Goal: Task Accomplishment & Management: Use online tool/utility

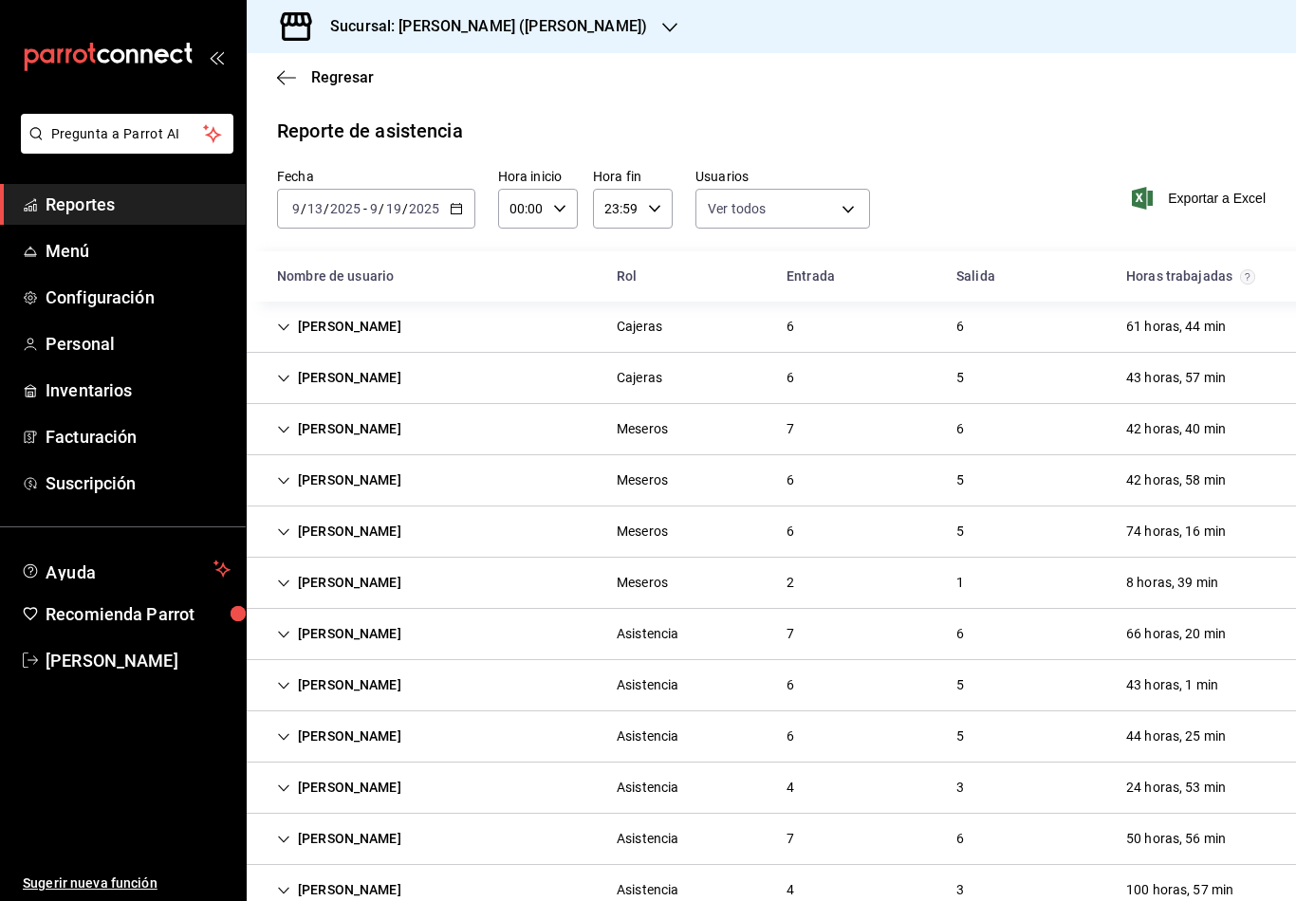
click at [662, 29] on icon "button" at bounding box center [669, 27] width 15 height 15
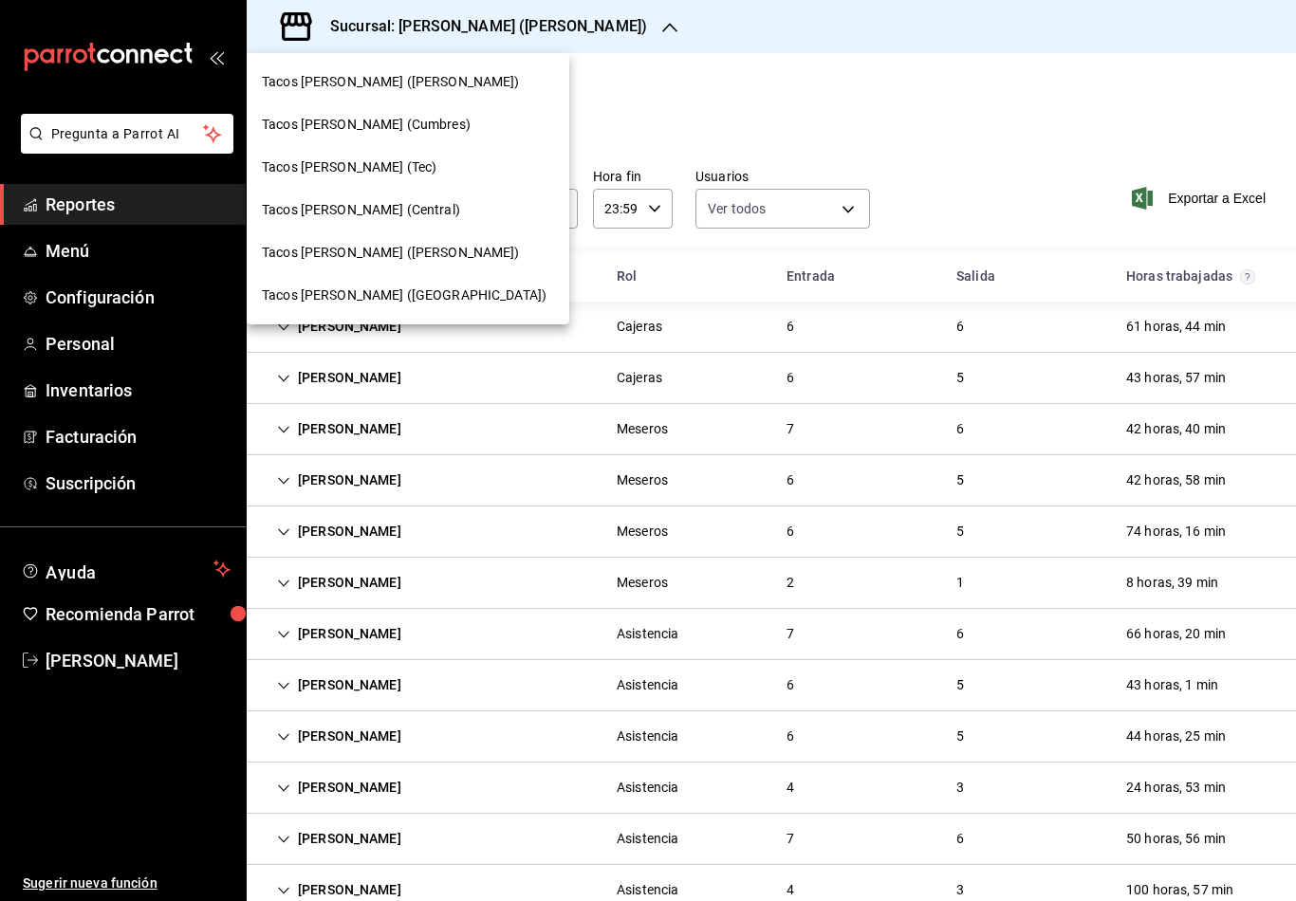
click at [427, 212] on div "Tacos [PERSON_NAME] (Central)" at bounding box center [408, 210] width 292 height 20
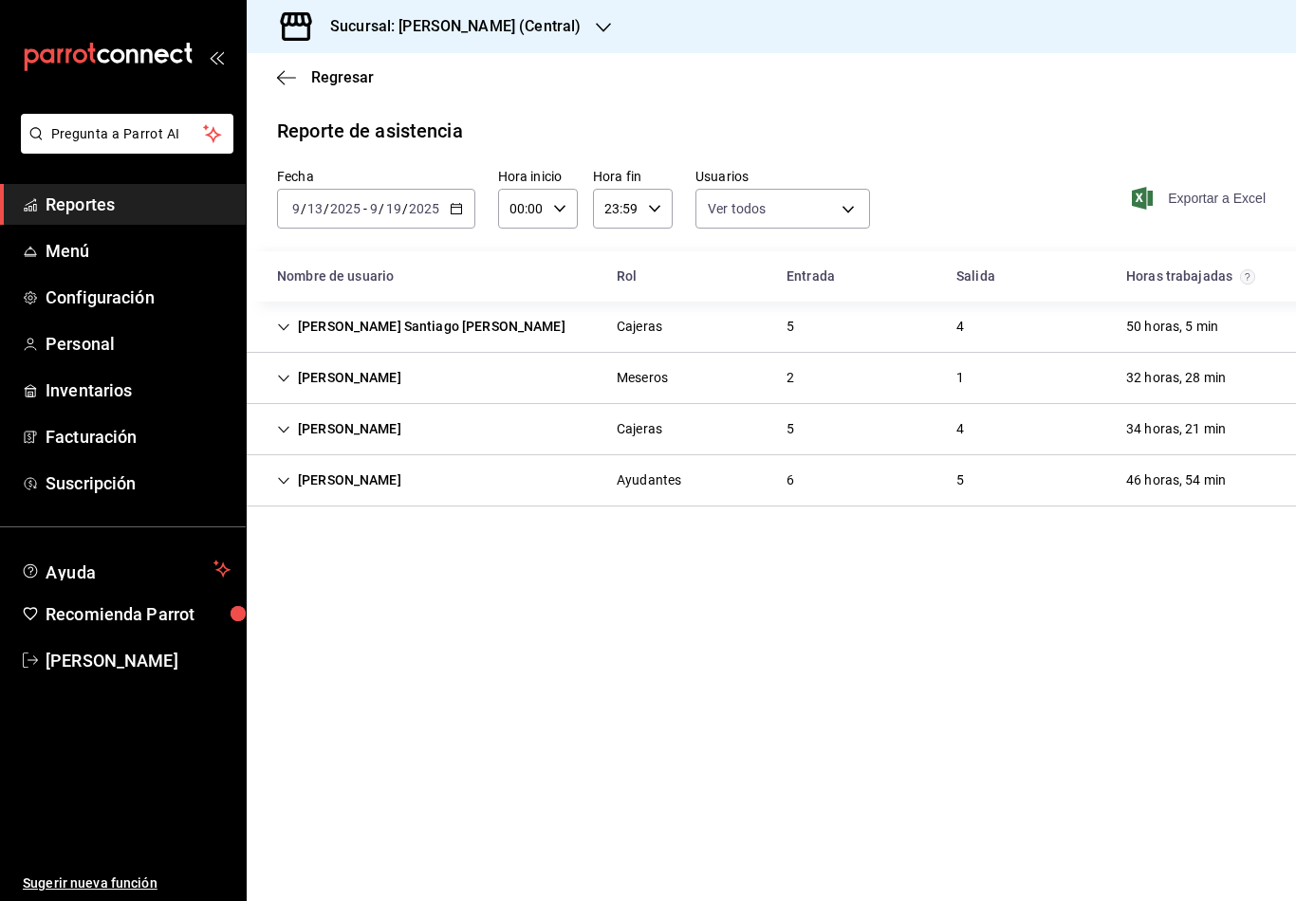
click at [1203, 201] on span "Exportar a Excel" at bounding box center [1200, 198] width 130 height 23
click at [290, 78] on icon "button" at bounding box center [286, 77] width 19 height 1
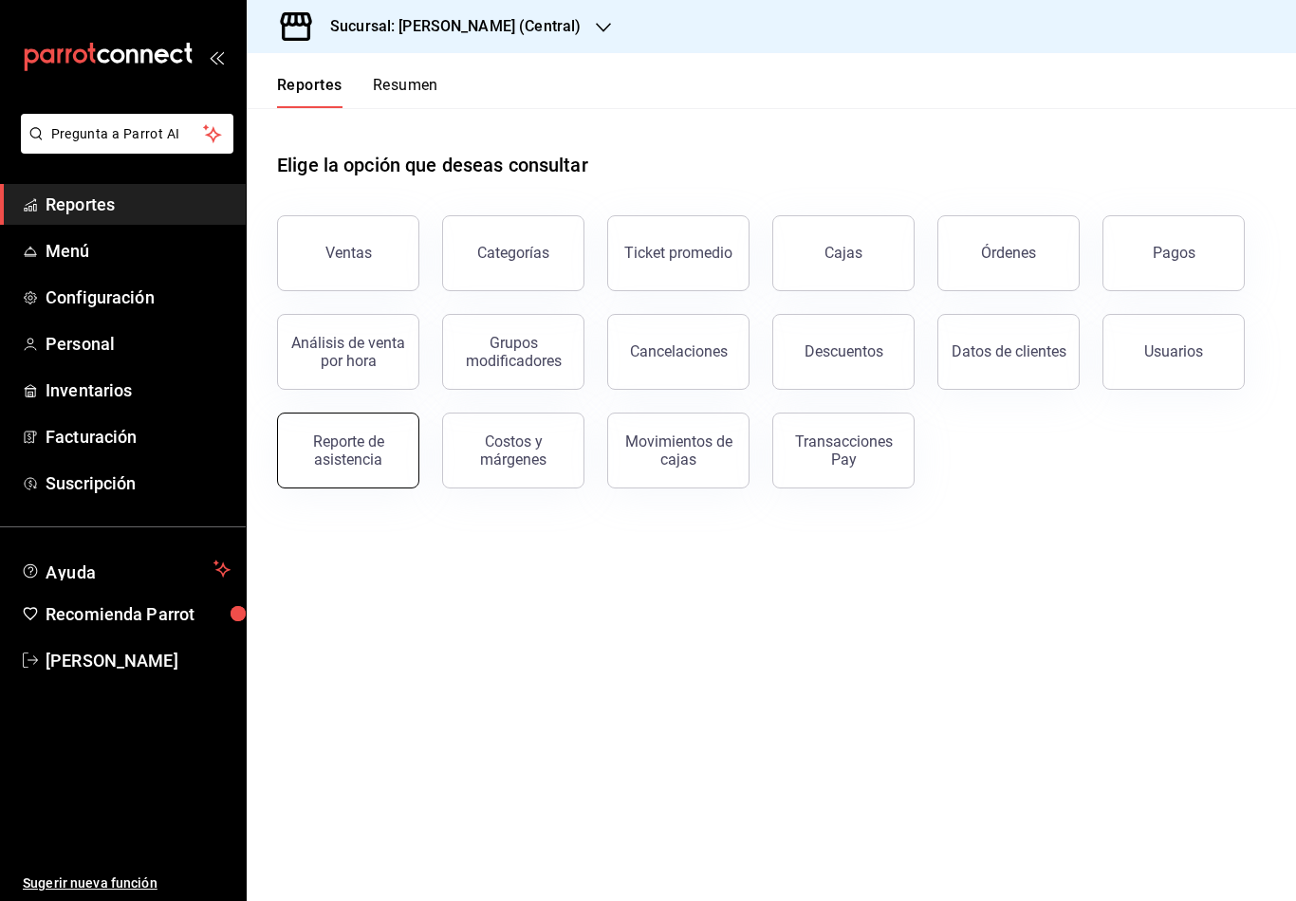
click at [374, 455] on div "Reporte de asistencia" at bounding box center [348, 451] width 118 height 36
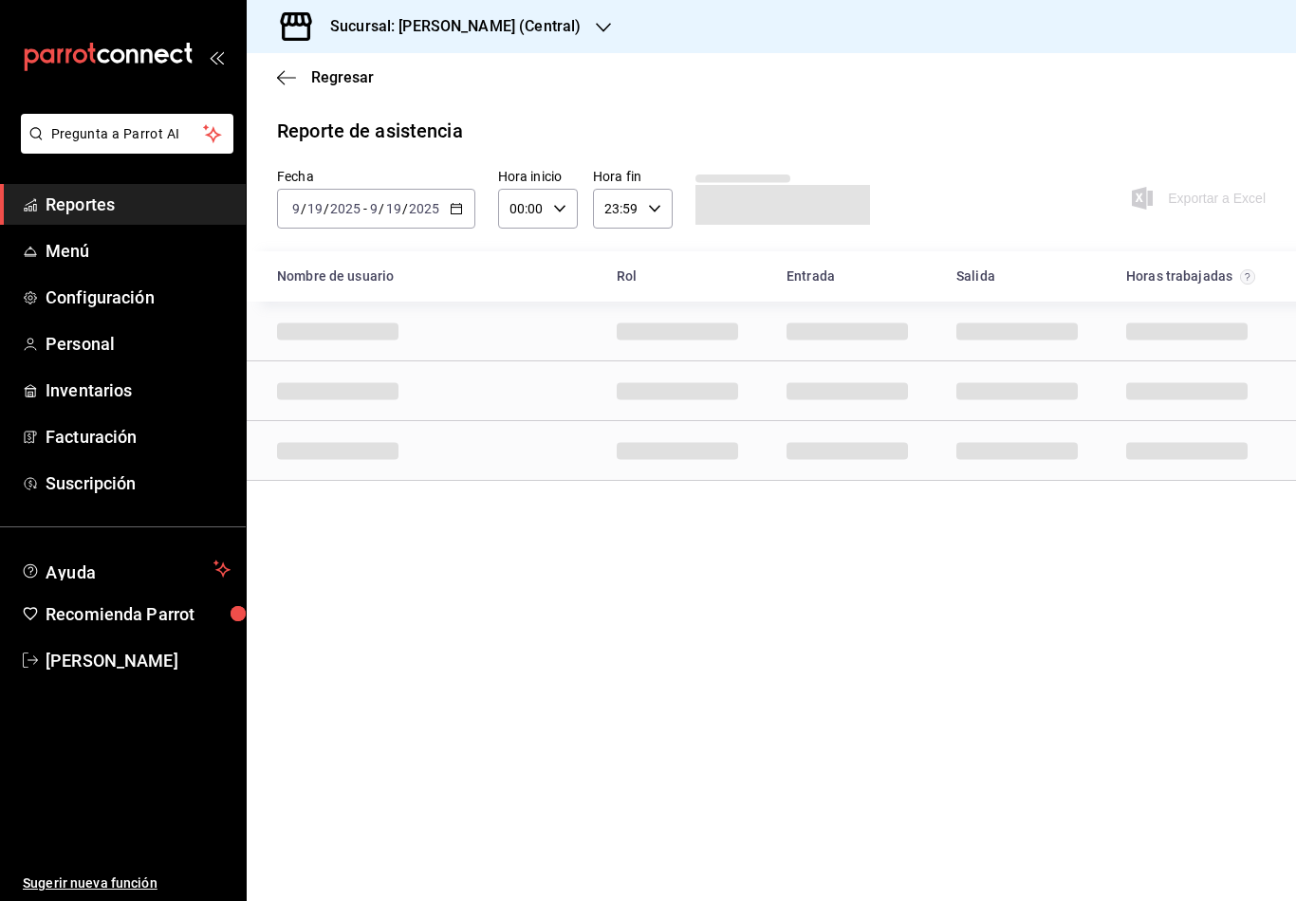
click at [320, 210] on input "19" at bounding box center [314, 208] width 17 height 15
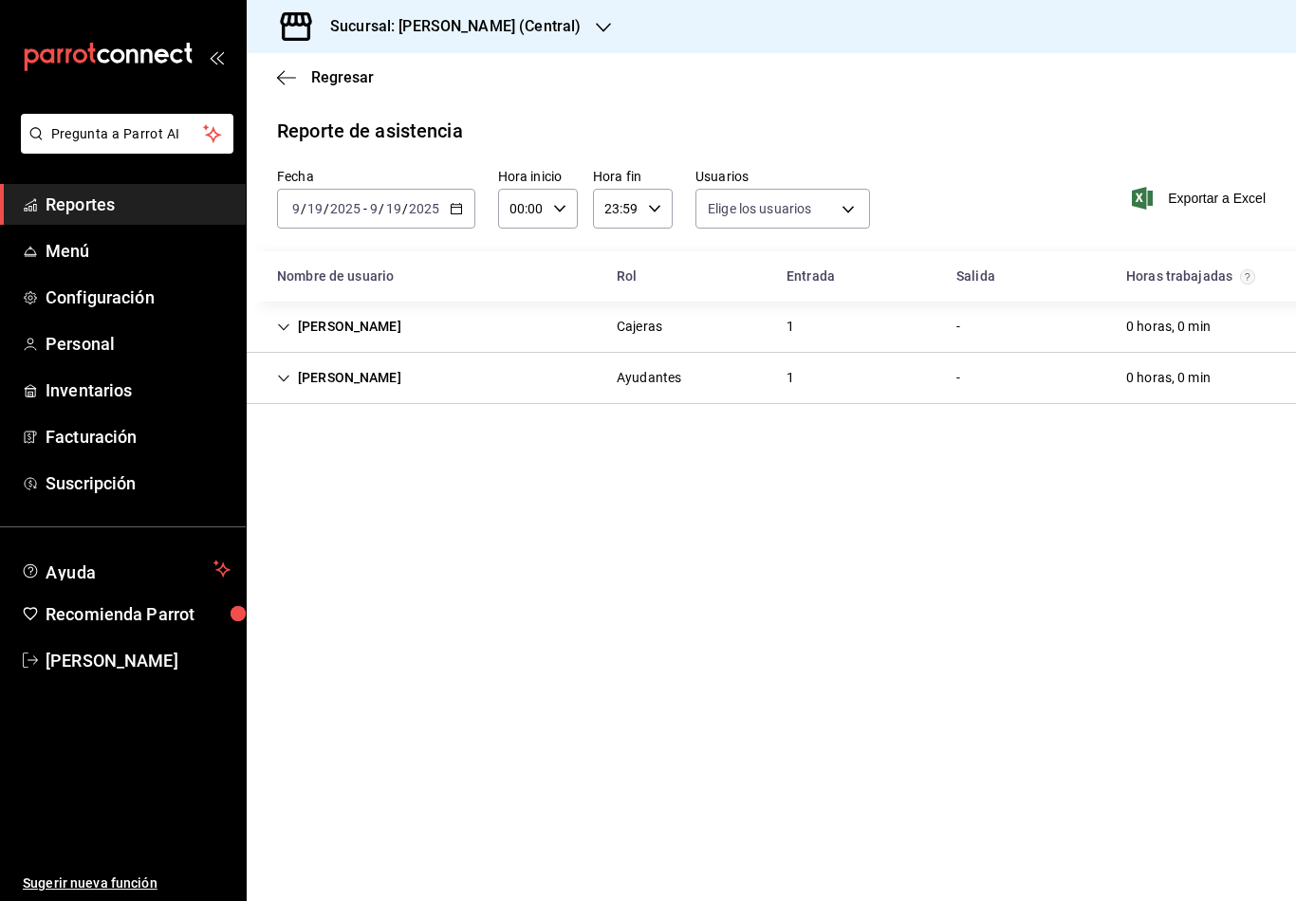
type input "0cf593d1-5539-49a1-9692-2fee09df5de3,aad07810-888b-4998-a43b-ac9dc7ac225d,aa617…"
click at [321, 209] on input "19" at bounding box center [314, 208] width 17 height 15
click at [455, 210] on icon "button" at bounding box center [456, 208] width 13 height 13
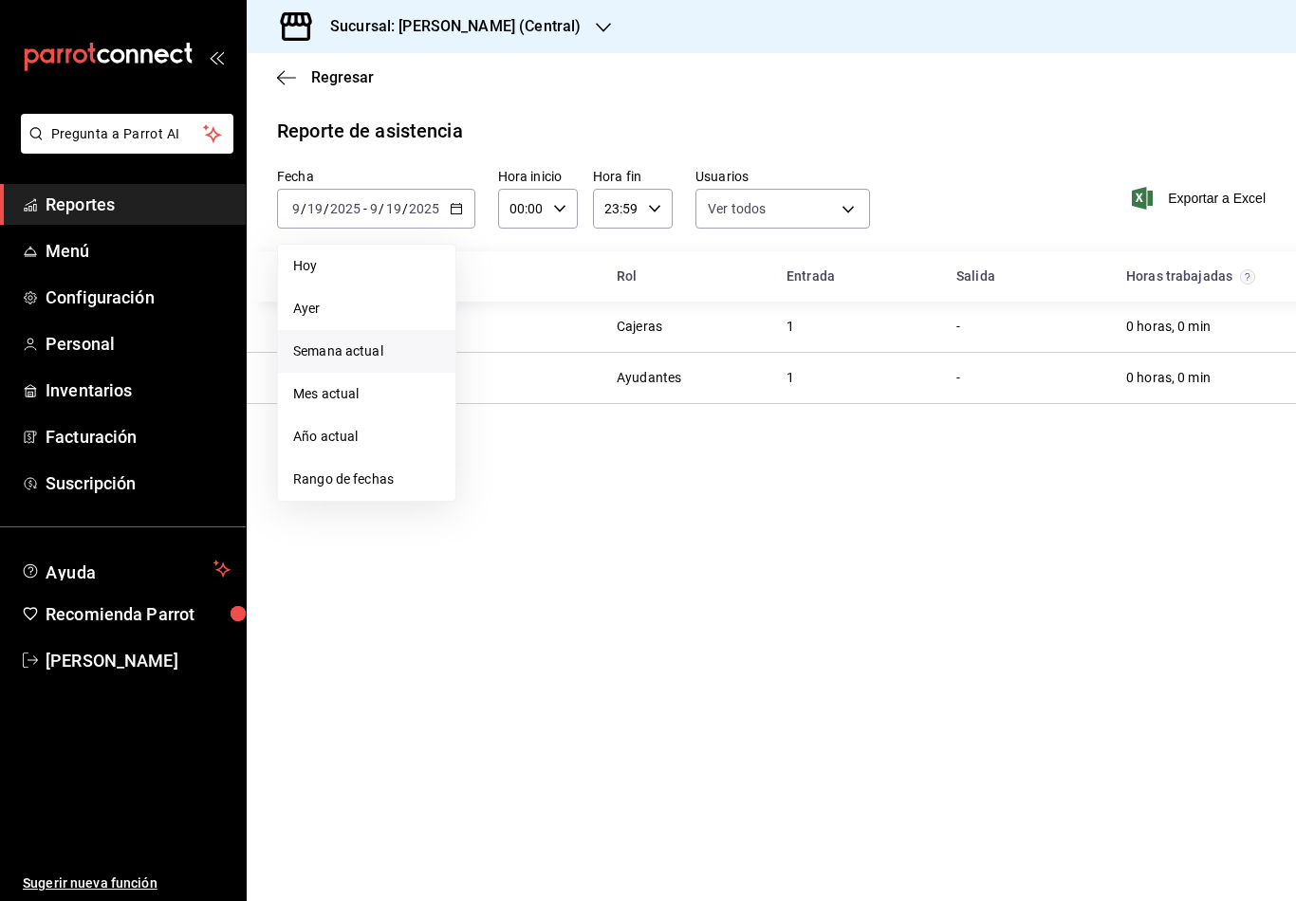
click at [363, 360] on span "Semana actual" at bounding box center [366, 352] width 147 height 20
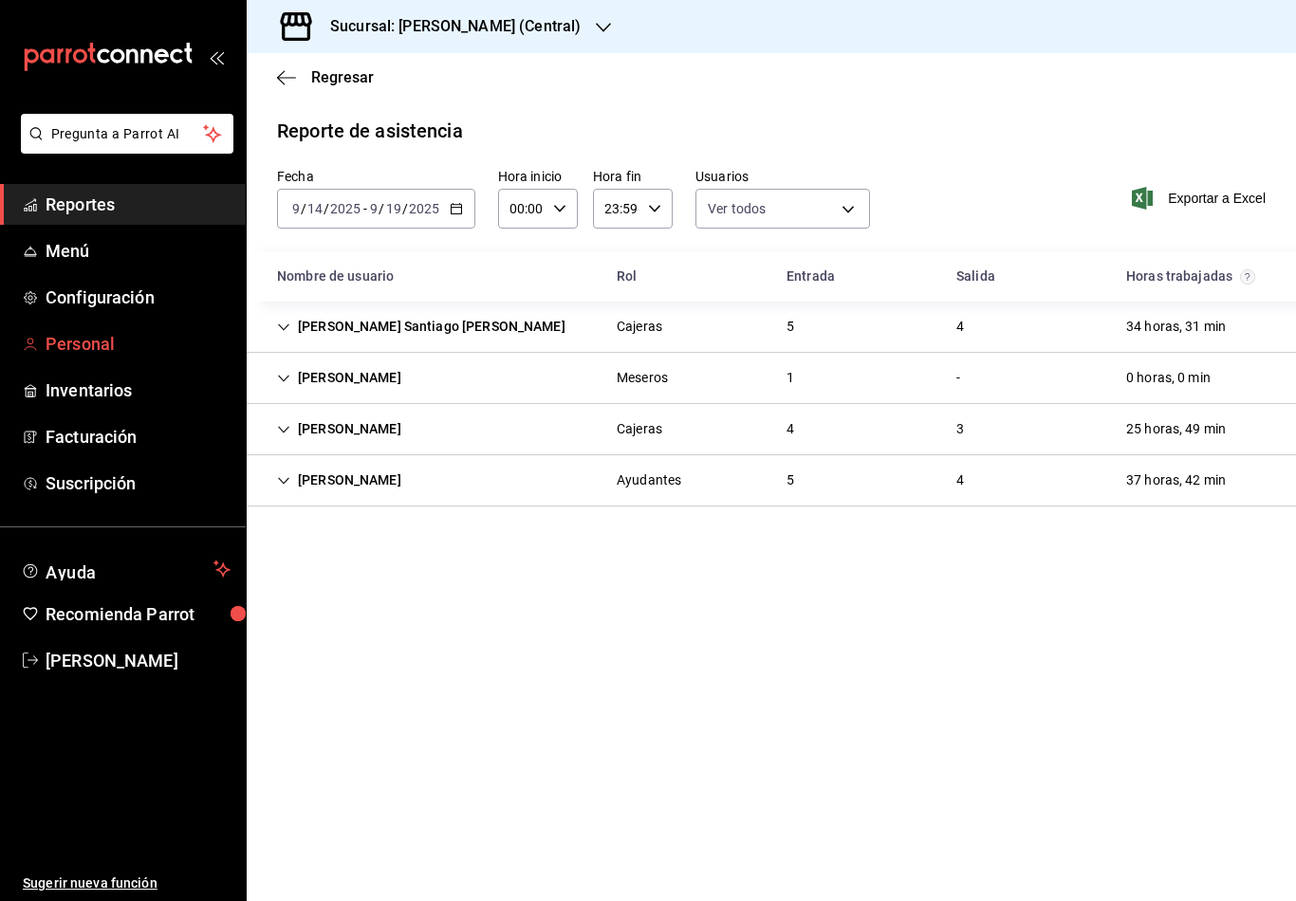
click at [72, 340] on span "Personal" at bounding box center [138, 344] width 185 height 26
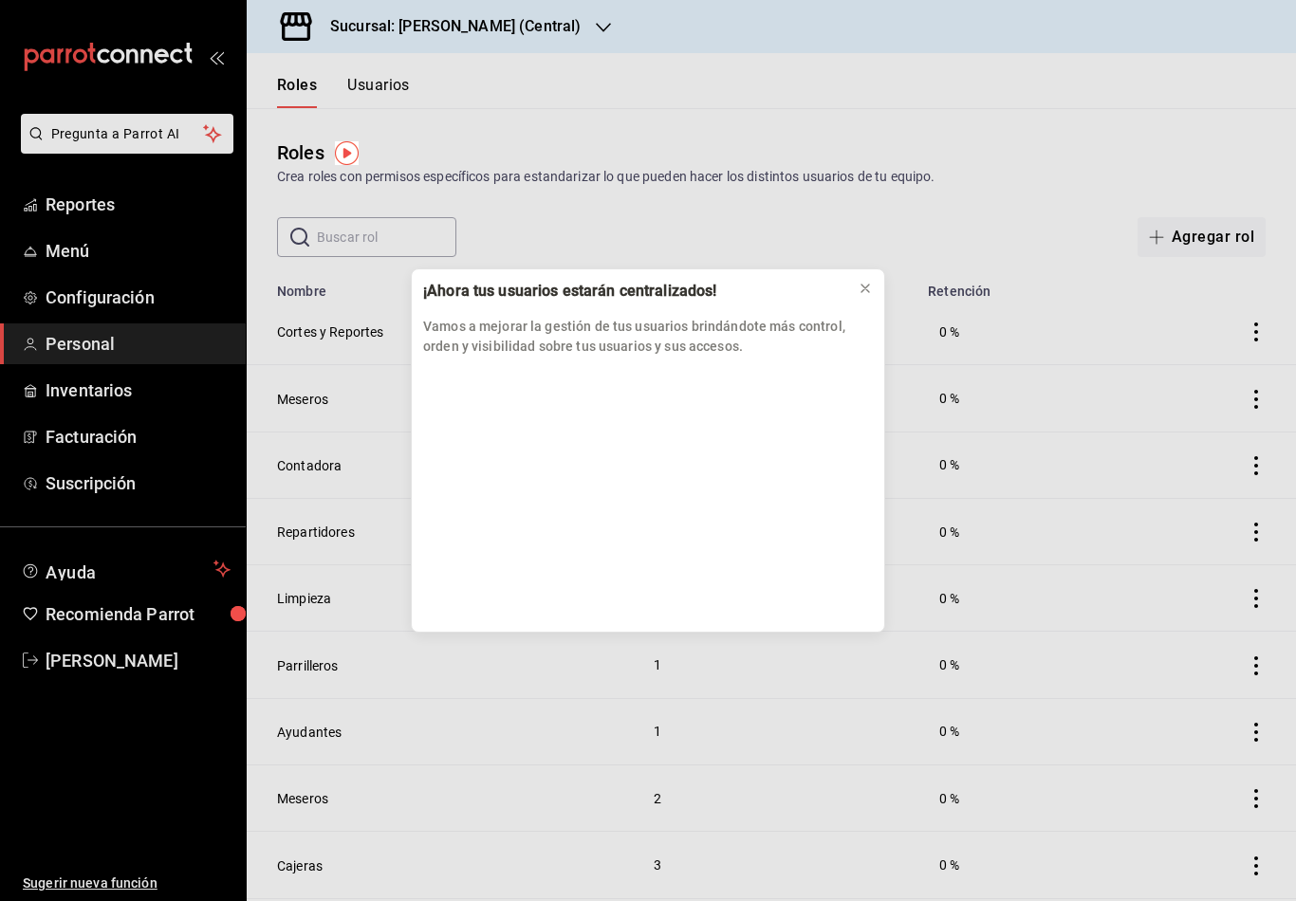
click at [863, 287] on icon at bounding box center [865, 288] width 15 height 15
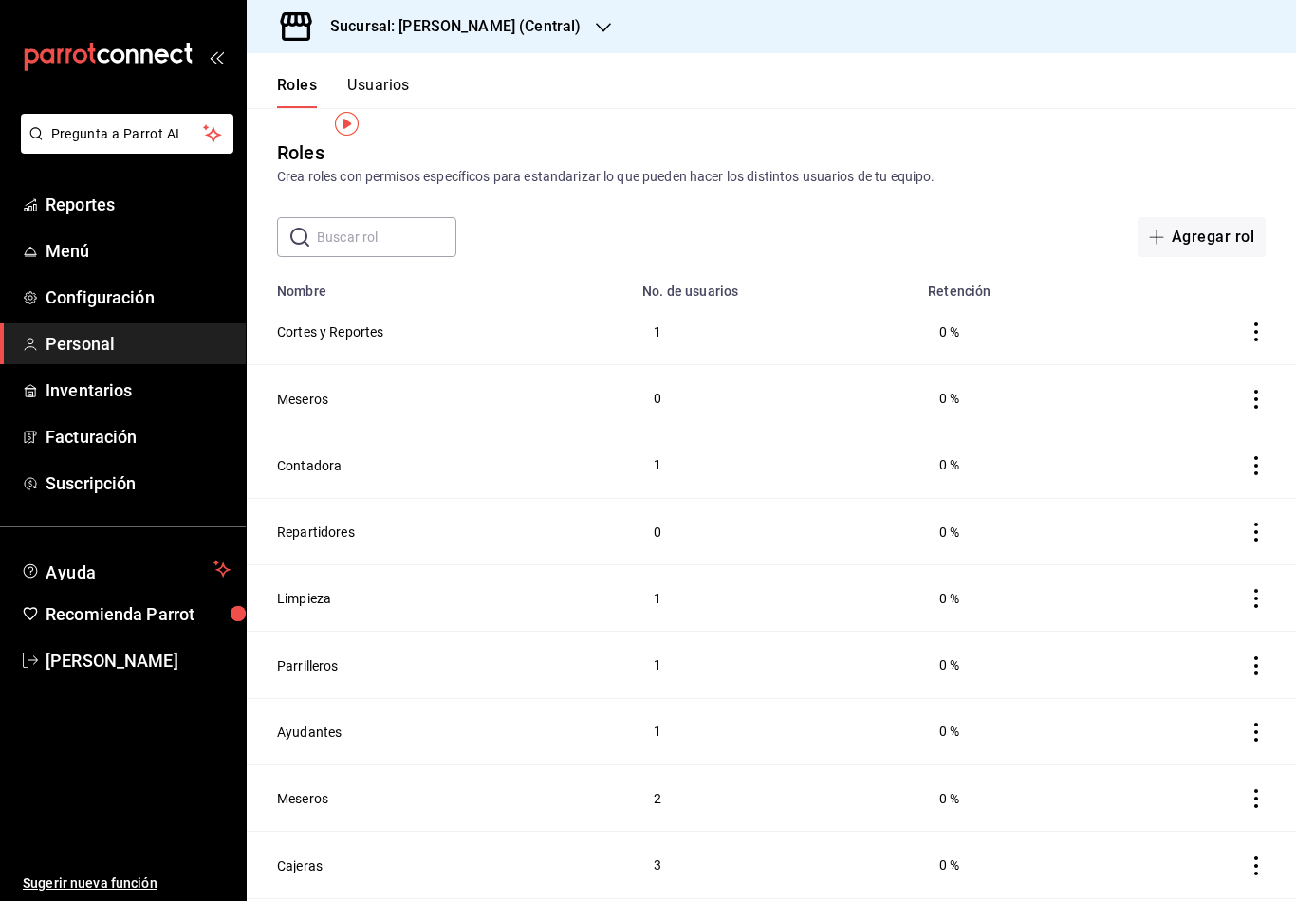
click at [381, 76] on button "Usuarios" at bounding box center [378, 92] width 63 height 32
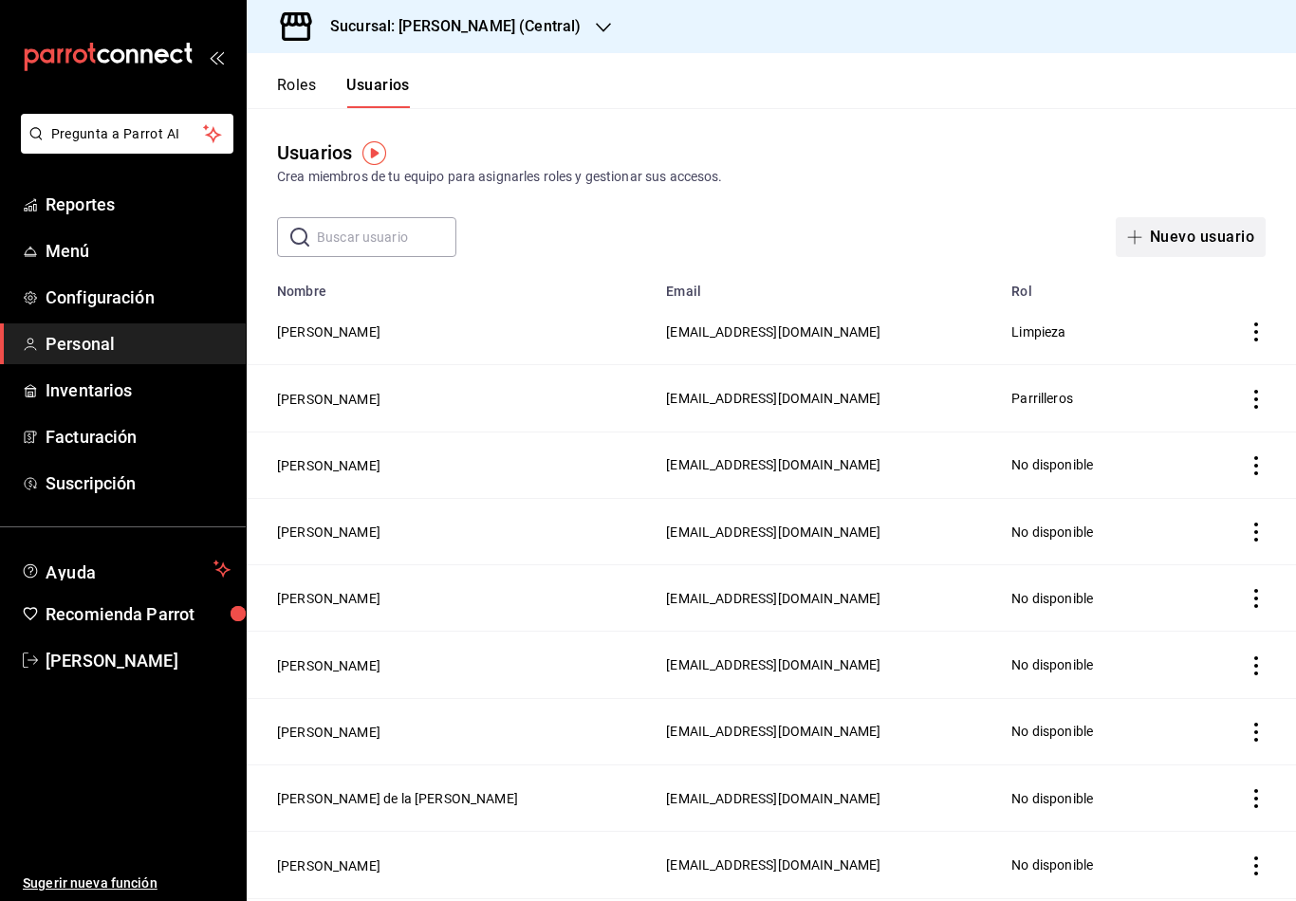
click at [1189, 232] on button "Nuevo usuario" at bounding box center [1191, 237] width 150 height 40
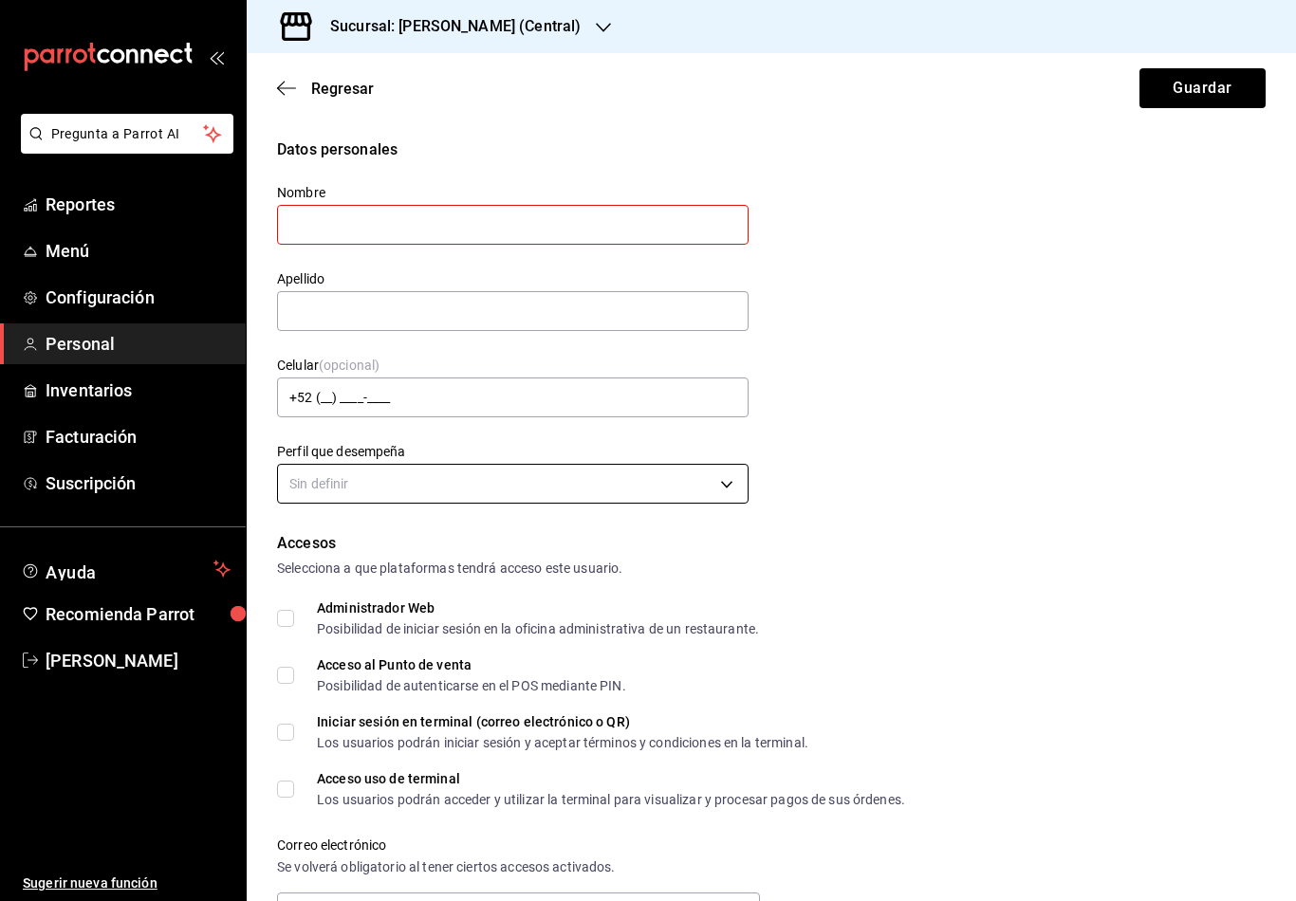
click at [728, 491] on body "Pregunta a Parrot AI Reportes Menú Configuración Personal Inventarios Facturaci…" at bounding box center [648, 450] width 1296 height 901
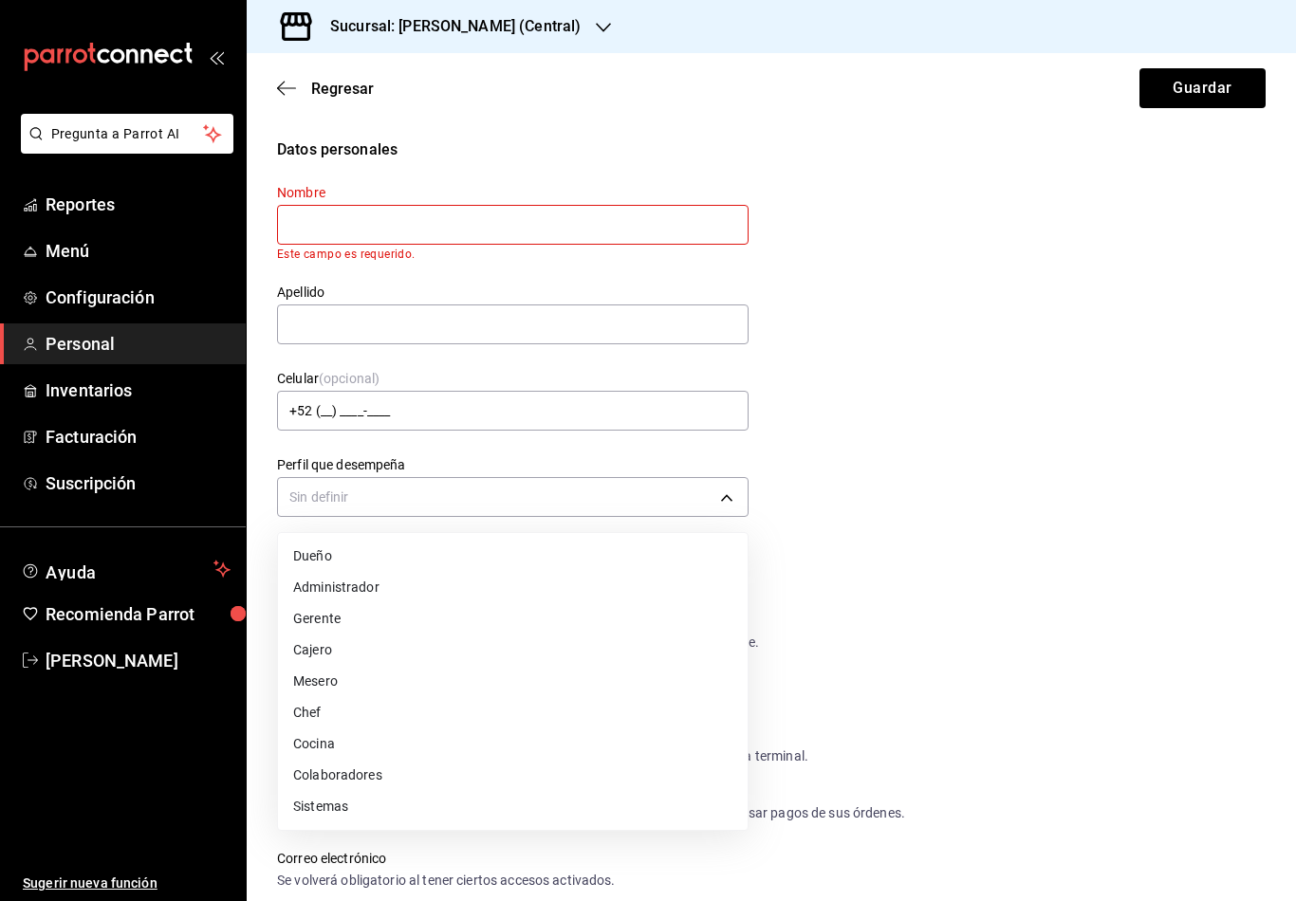
click at [1108, 481] on div at bounding box center [648, 450] width 1296 height 901
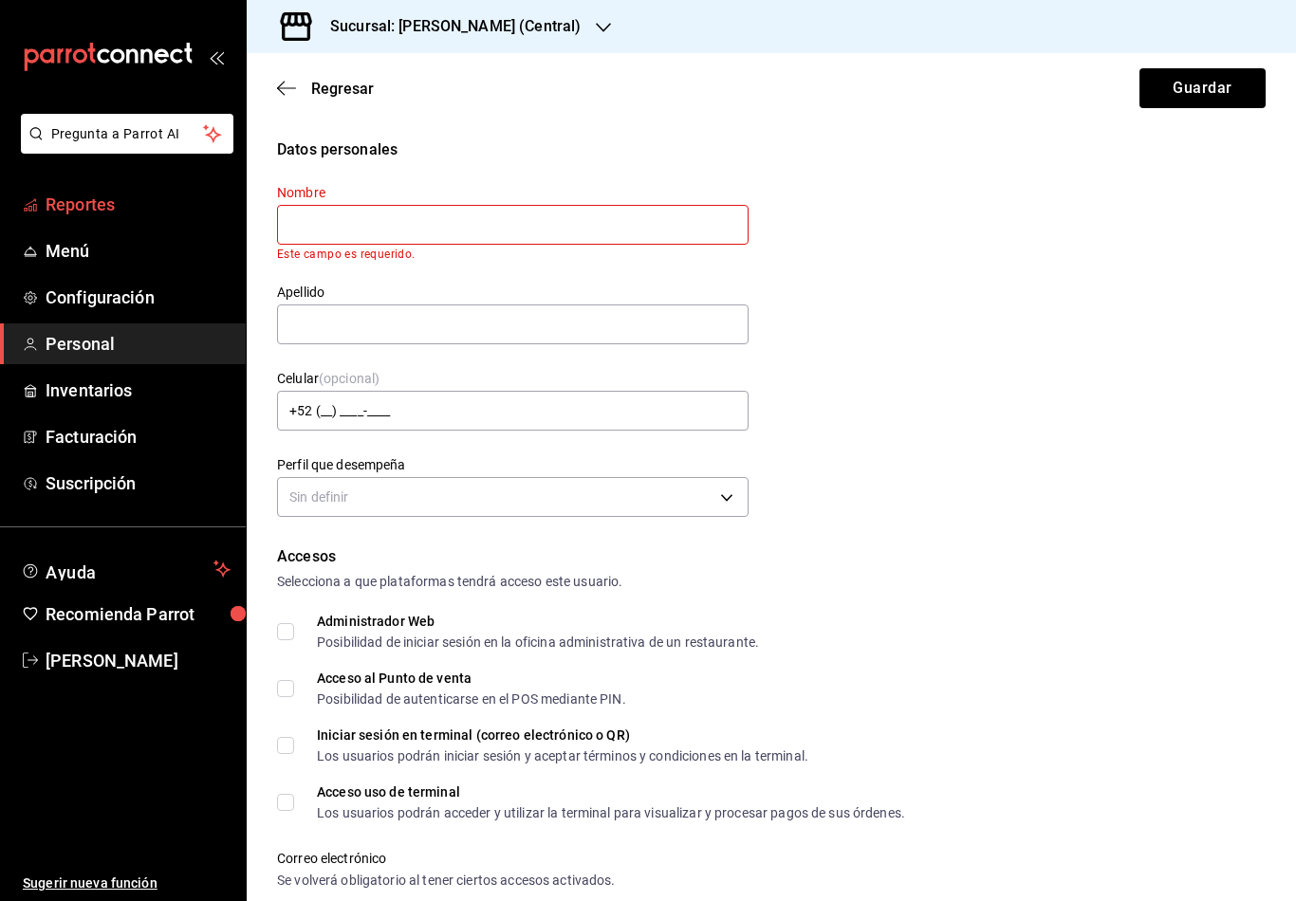
click at [60, 210] on span "Reportes" at bounding box center [138, 205] width 185 height 26
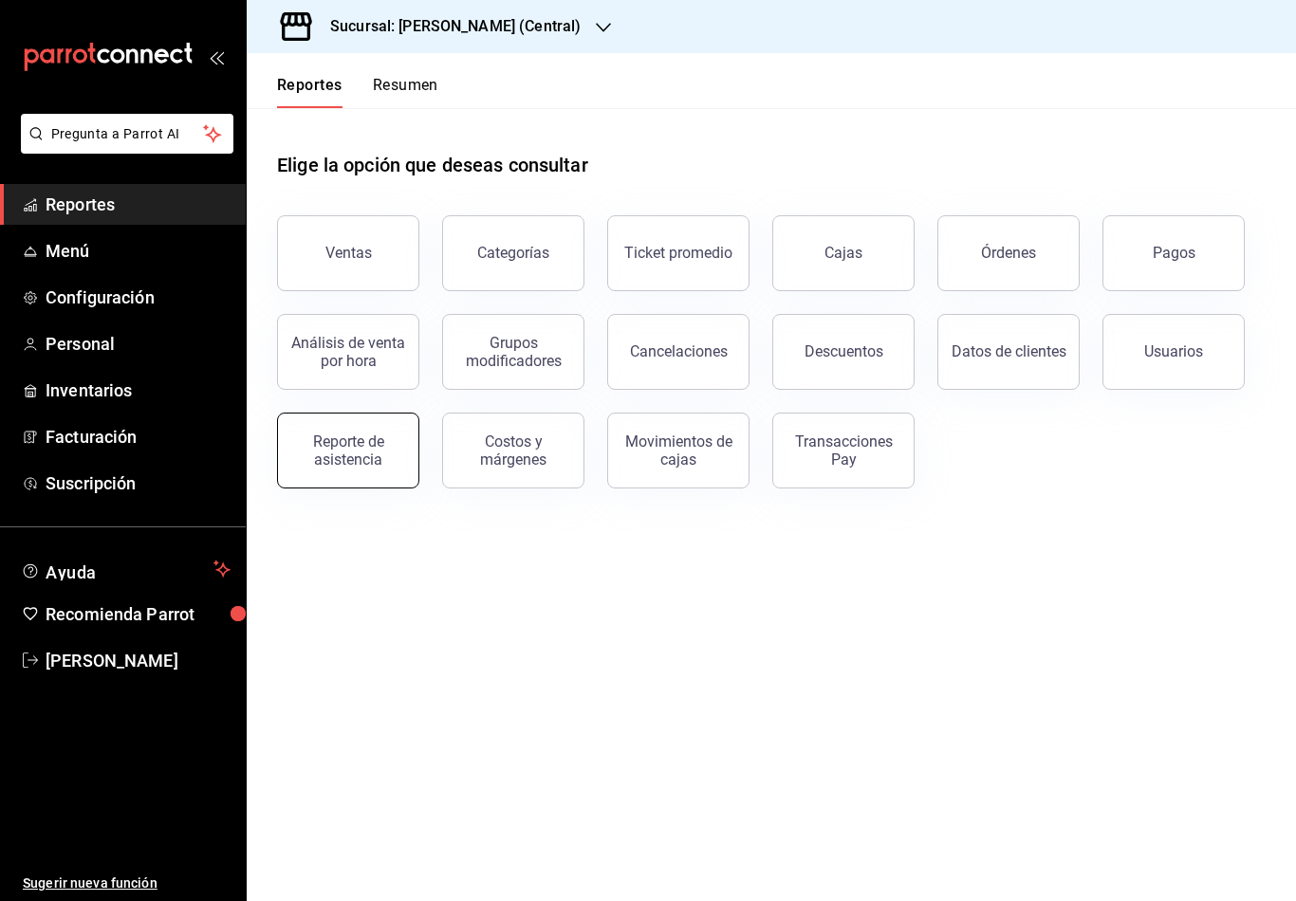
click at [381, 432] on button "Reporte de asistencia" at bounding box center [348, 451] width 142 height 76
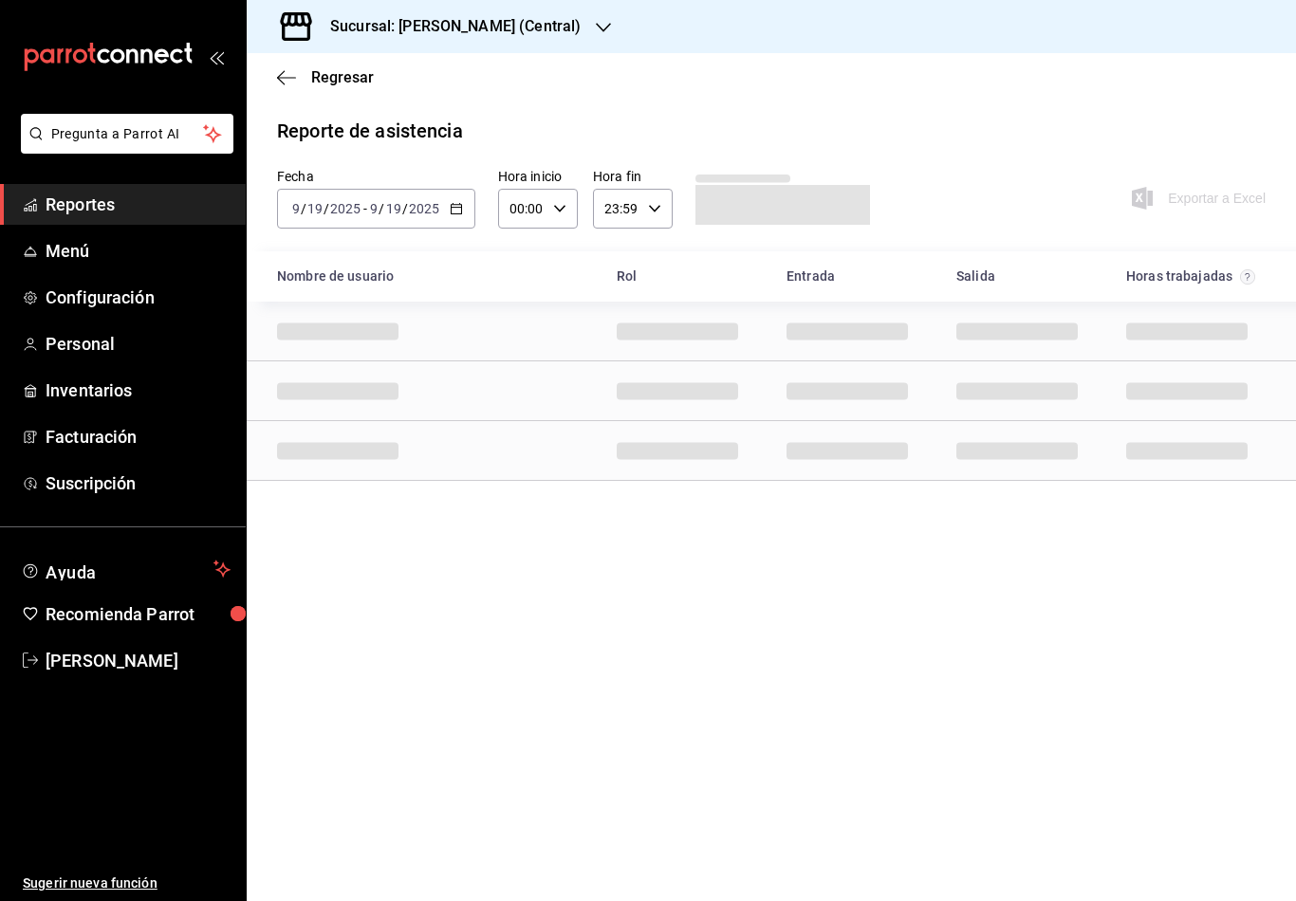
click at [456, 212] on icon "button" at bounding box center [456, 208] width 13 height 13
click at [323, 355] on span "Semana actual" at bounding box center [366, 352] width 147 height 20
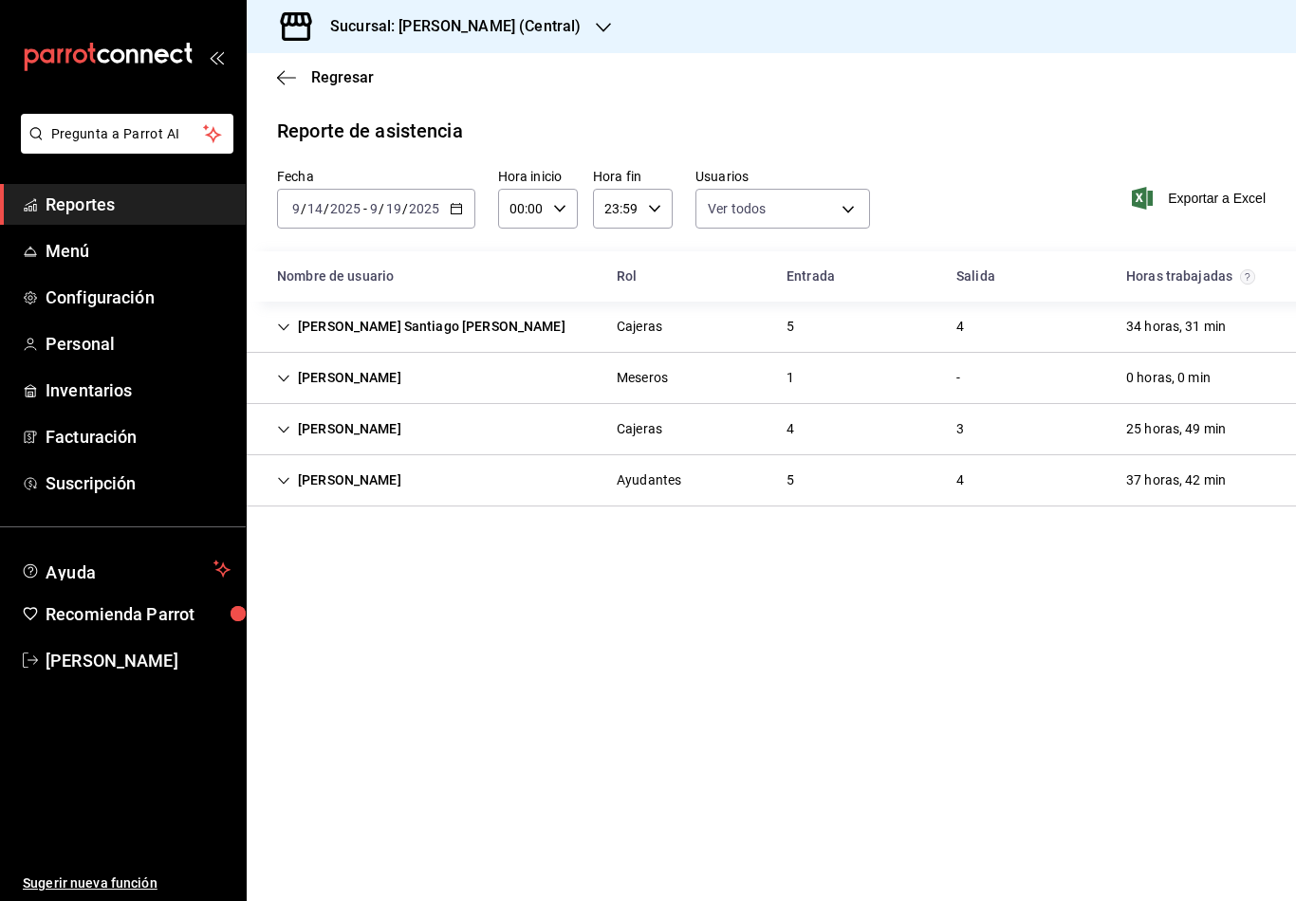
click at [321, 208] on input "14" at bounding box center [314, 208] width 17 height 15
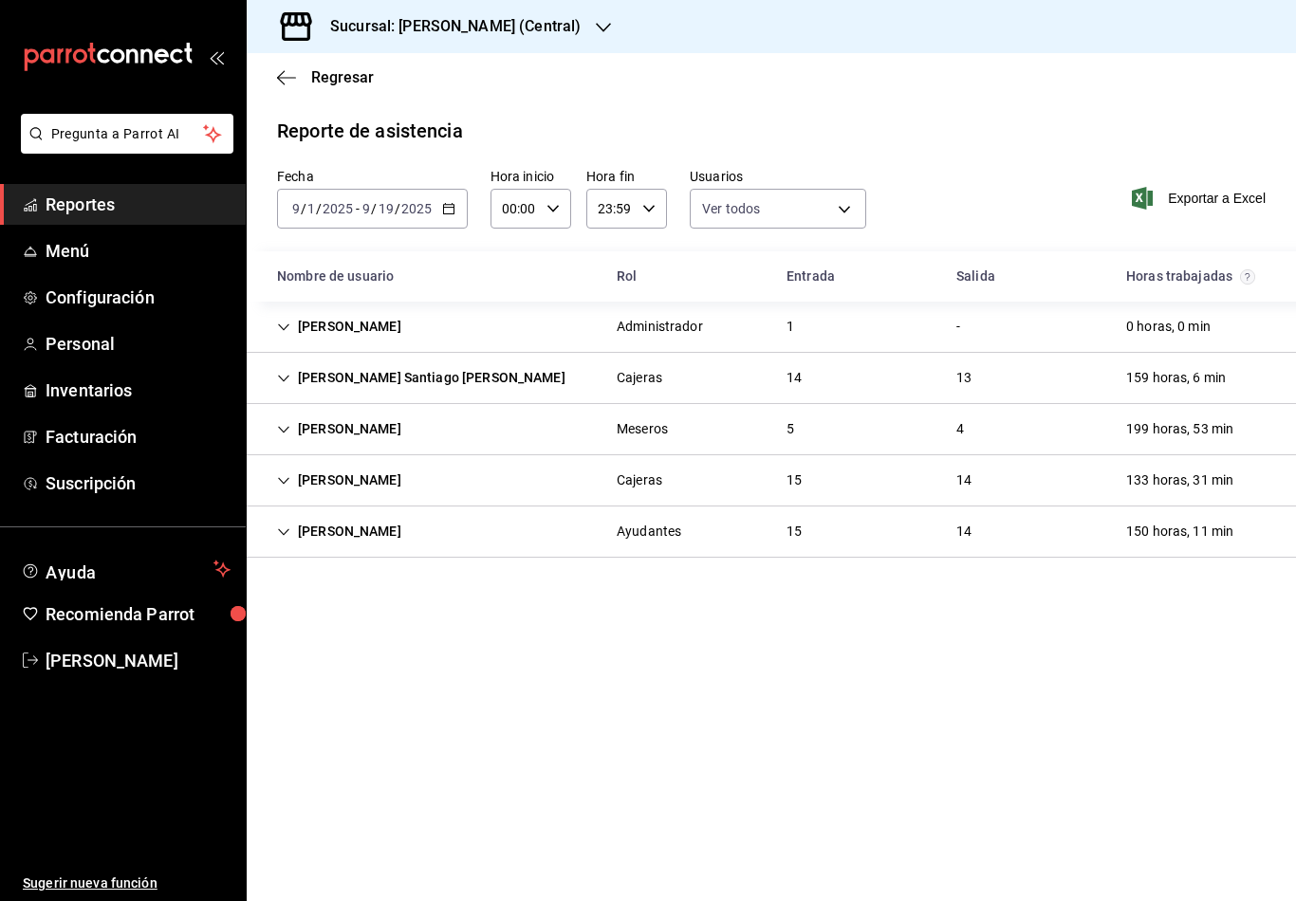
click at [314, 208] on input "1" at bounding box center [310, 208] width 9 height 15
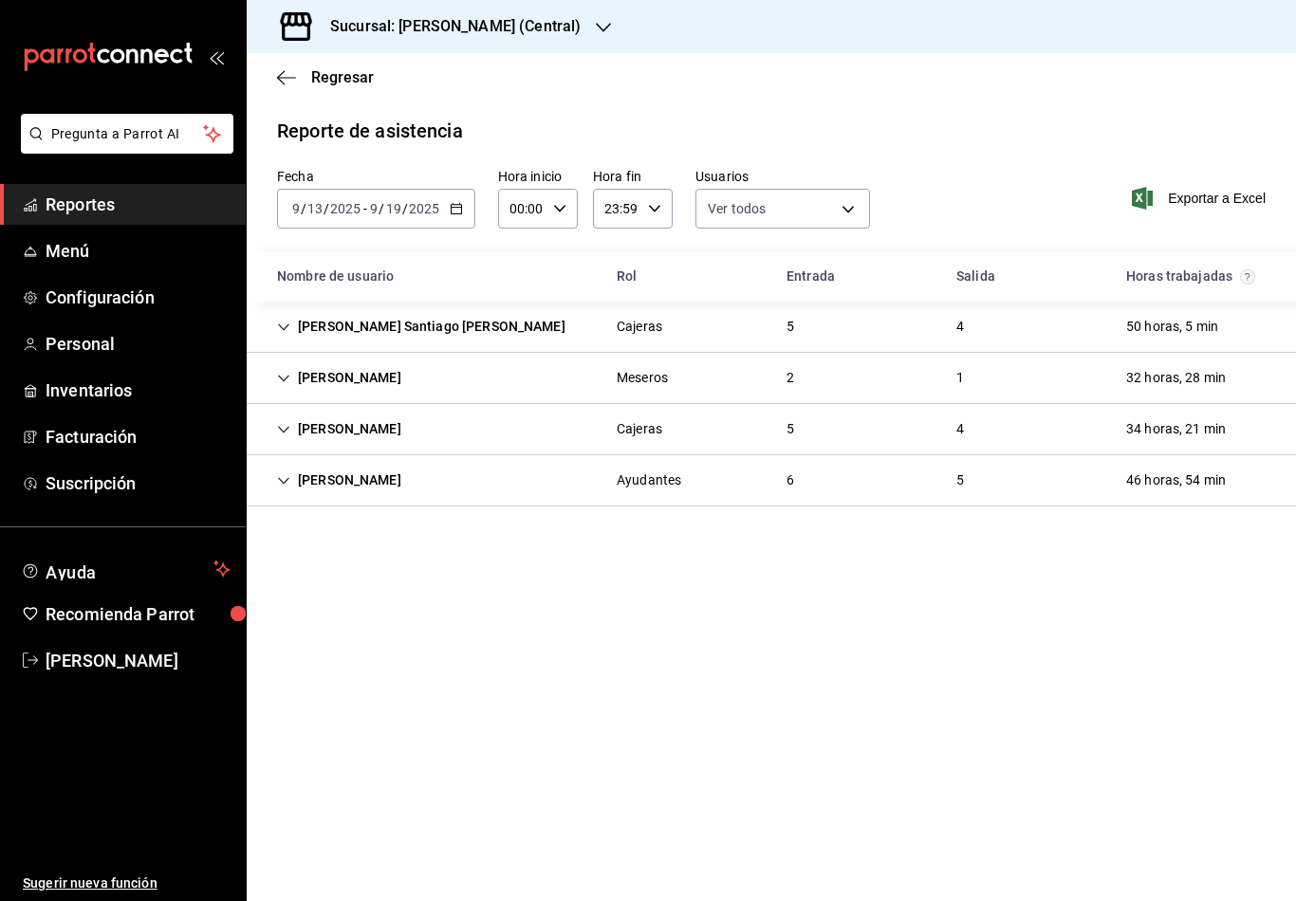
click at [1097, 178] on div "Exportar a Excel" at bounding box center [1178, 198] width 175 height 61
drag, startPoint x: 1073, startPoint y: 1, endPoint x: 596, endPoint y: 32, distance: 478.2
click at [0, 0] on html "Pregunta a Parrot AI Reportes Menú Configuración Personal Inventarios Facturaci…" at bounding box center [648, 450] width 1296 height 901
click at [608, 24] on icon "button" at bounding box center [603, 27] width 15 height 15
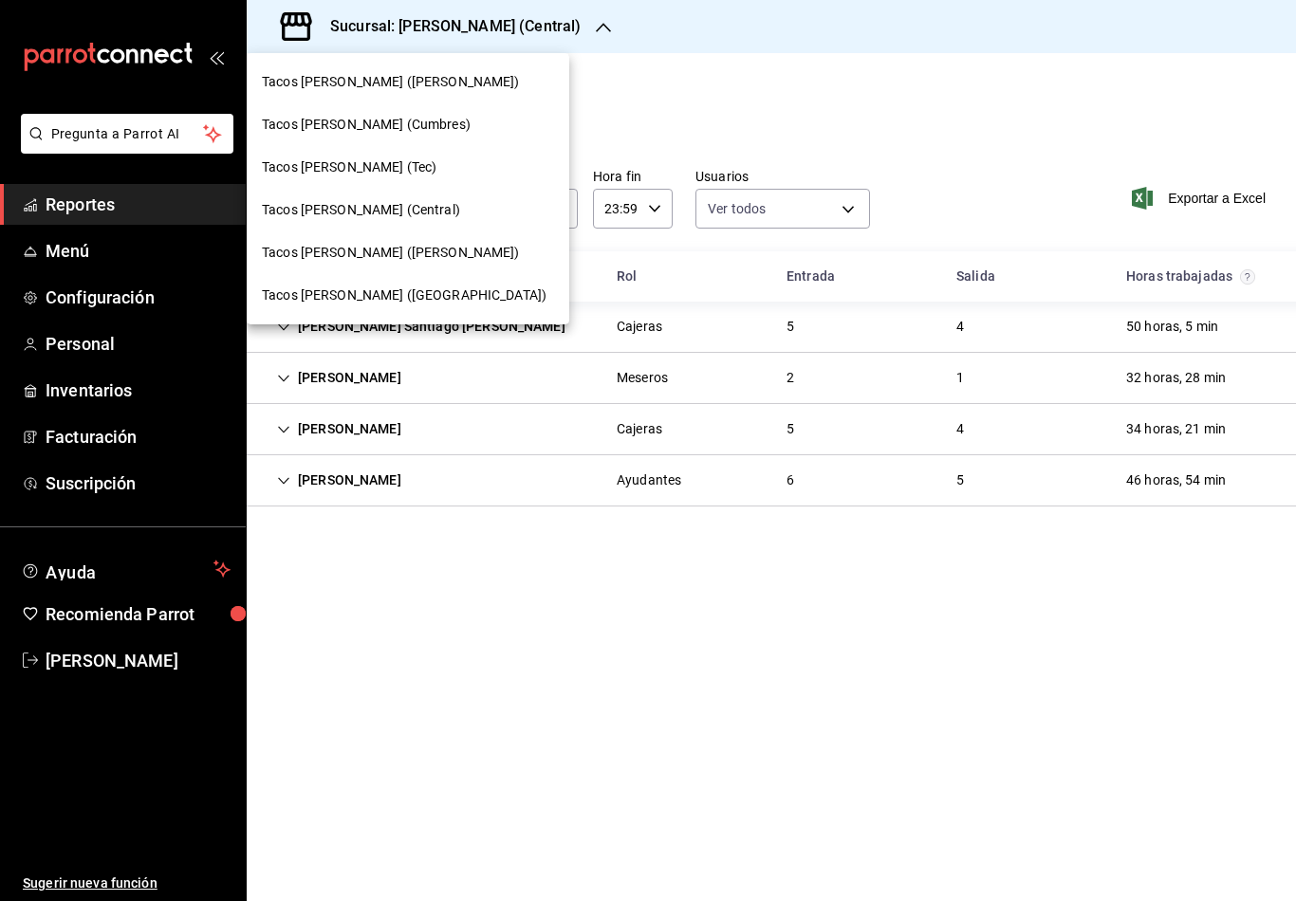
click at [407, 177] on div "Tacos [PERSON_NAME] (Tec)" at bounding box center [408, 167] width 323 height 43
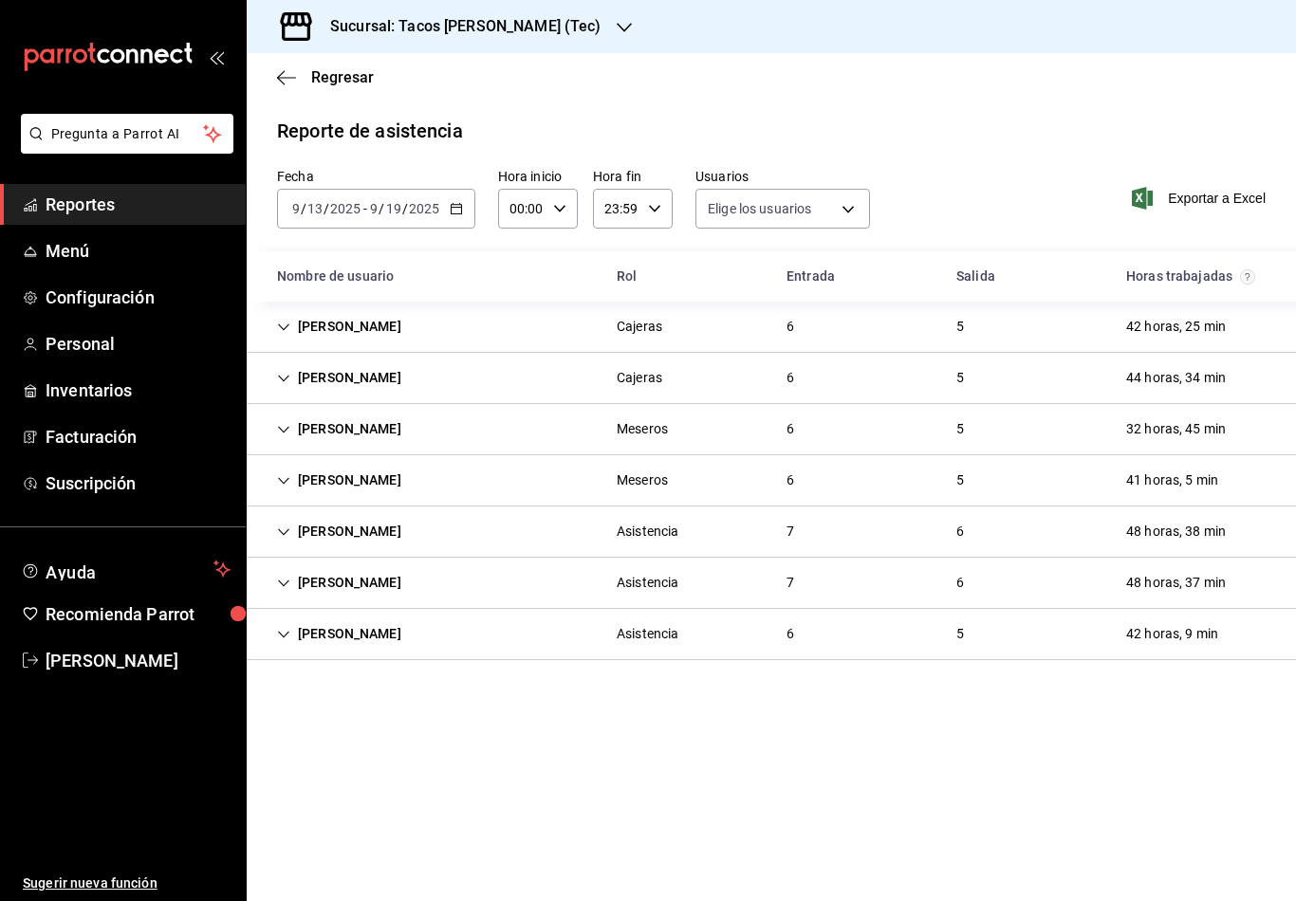
type input "0cf593d1-5539-49a1-9692-2fee09df5de3,aad07810-888b-4998-a43b-ac9dc7ac225d,aa617…"
click at [1174, 204] on span "Exportar a Excel" at bounding box center [1200, 198] width 130 height 23
drag, startPoint x: 1283, startPoint y: 2, endPoint x: 578, endPoint y: 35, distance: 706.6
click at [0, 0] on html "Pregunta a Parrot AI Reportes Menú Configuración Personal Inventarios Facturaci…" at bounding box center [648, 450] width 1296 height 901
click at [577, 37] on div "Sucursal: Tacos [PERSON_NAME] (Tec)" at bounding box center [451, 26] width 378 height 53
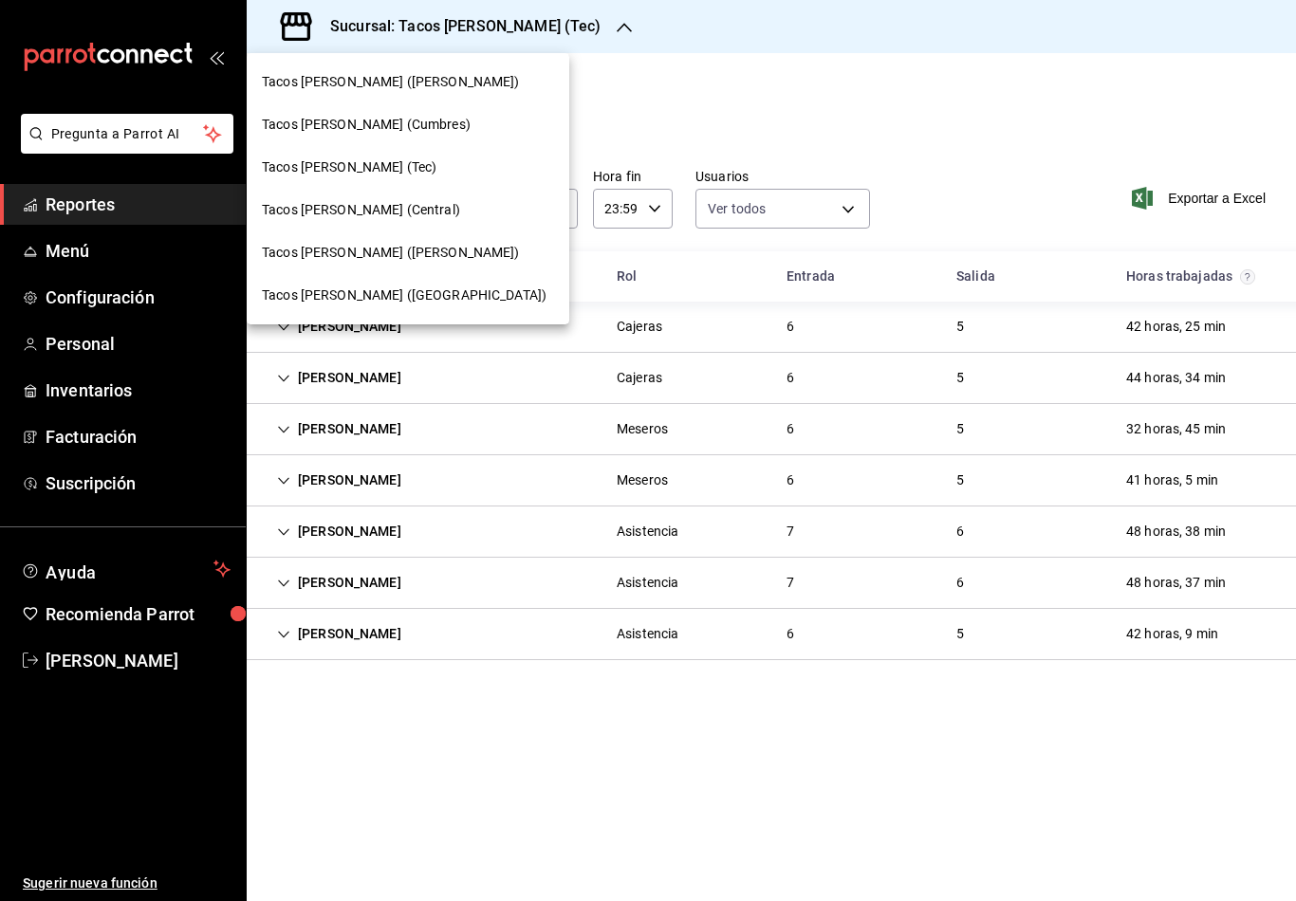
click at [397, 300] on span "Tacos [PERSON_NAME] ([GEOGRAPHIC_DATA])" at bounding box center [404, 296] width 285 height 20
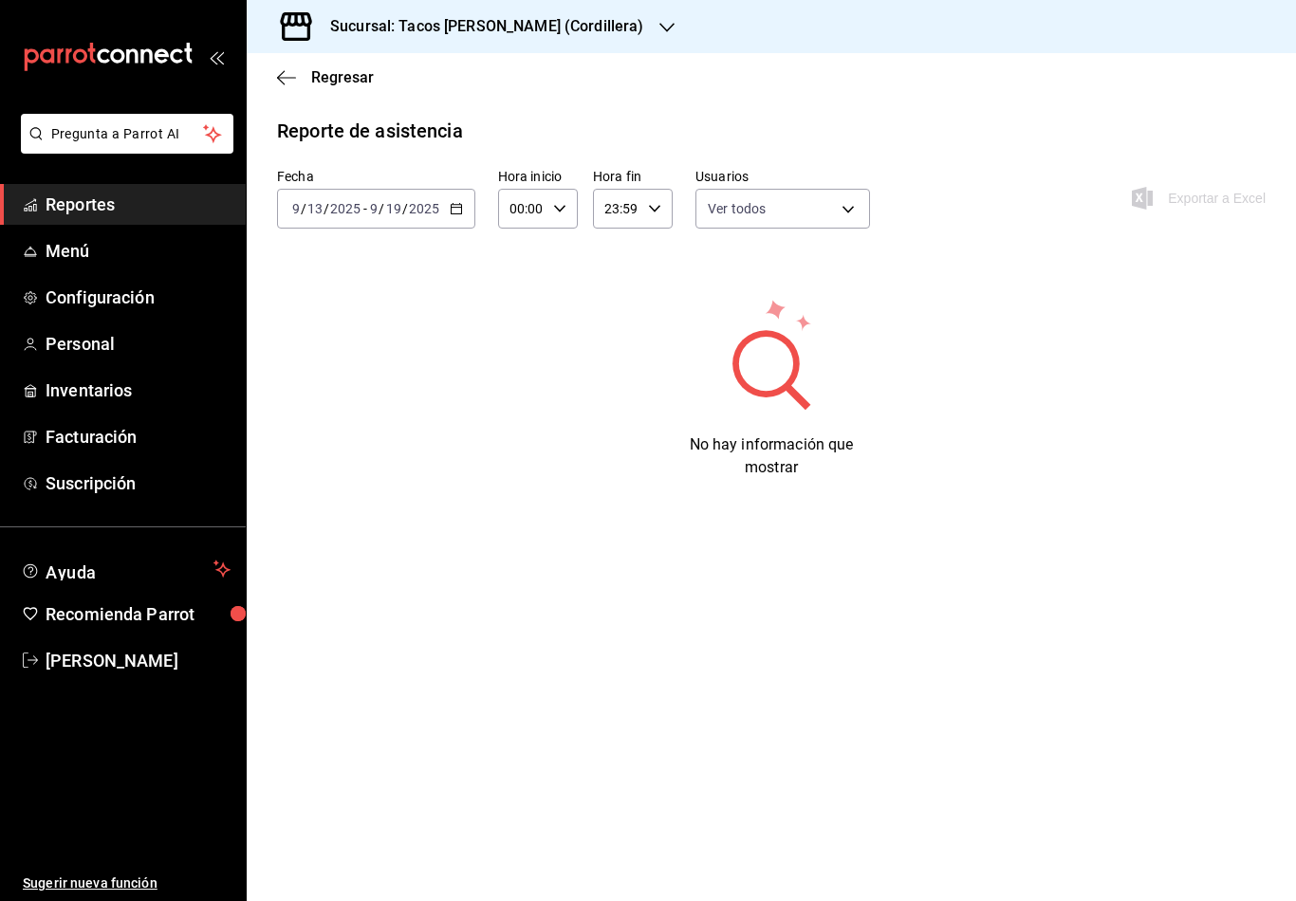
click at [659, 27] on icon "button" at bounding box center [666, 27] width 15 height 15
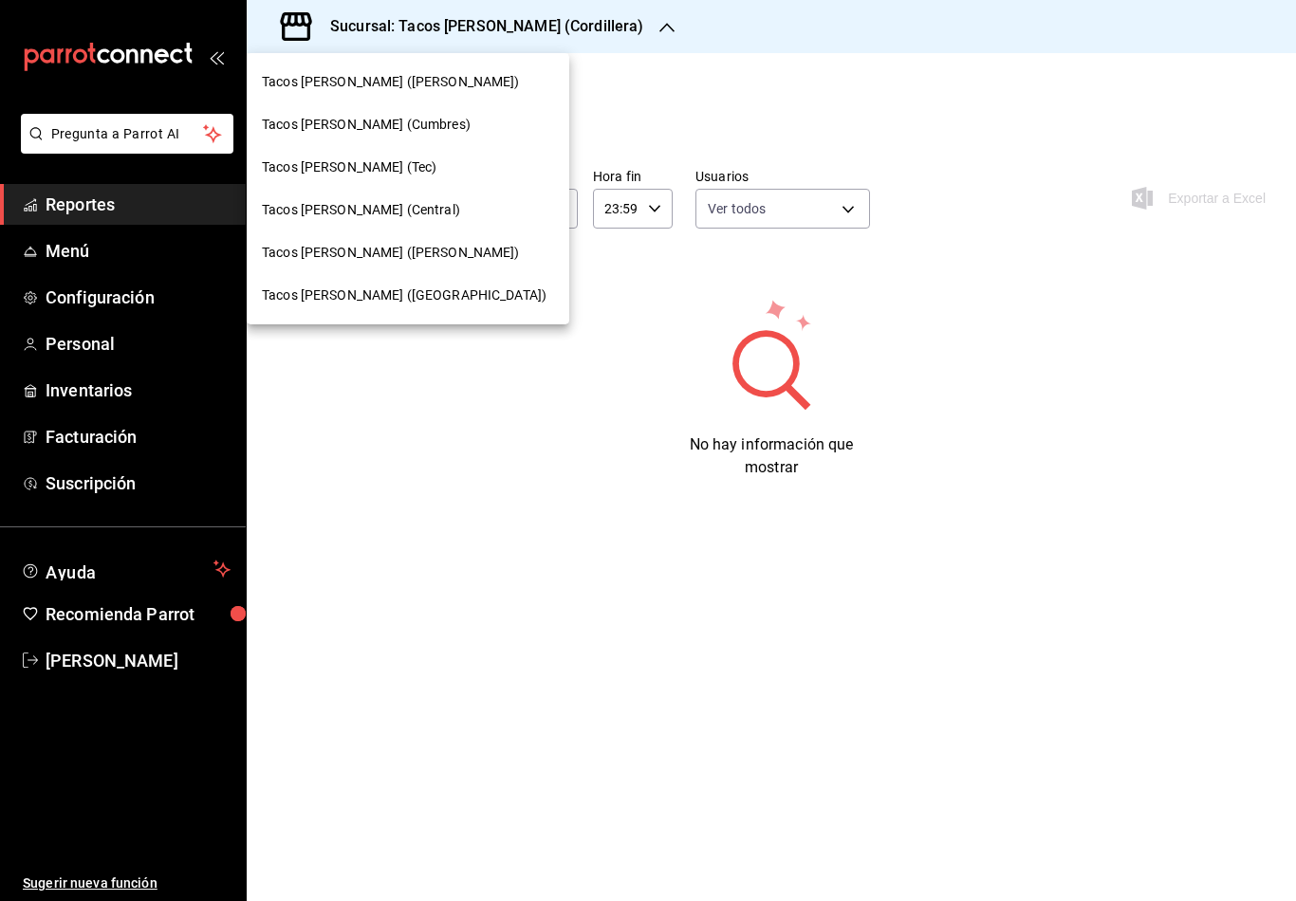
click at [439, 130] on div "Tacos [PERSON_NAME] (Cumbres)" at bounding box center [408, 125] width 292 height 20
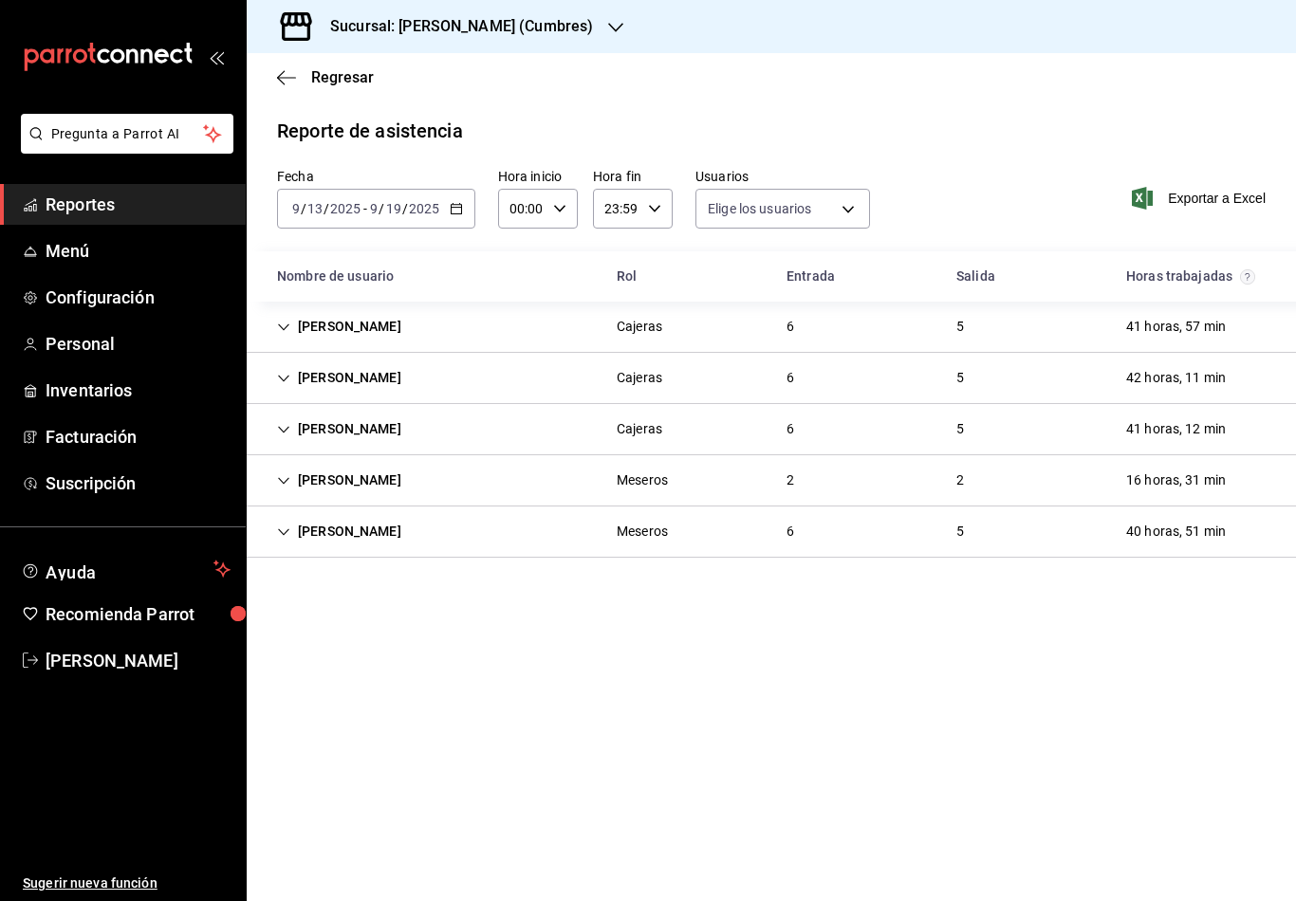
type input "0cf593d1-5539-49a1-9692-2fee09df5de3,aad07810-888b-4998-a43b-ac9dc7ac225d,aa617…"
click at [1137, 199] on icon "button" at bounding box center [1142, 198] width 21 height 23
drag, startPoint x: 866, startPoint y: 54, endPoint x: 627, endPoint y: 98, distance: 243.0
click at [0, 0] on html "Pregunta a Parrot AI Reportes Menú Configuración Personal Inventarios Facturaci…" at bounding box center [648, 450] width 1296 height 901
click at [611, 29] on icon "button" at bounding box center [615, 27] width 15 height 15
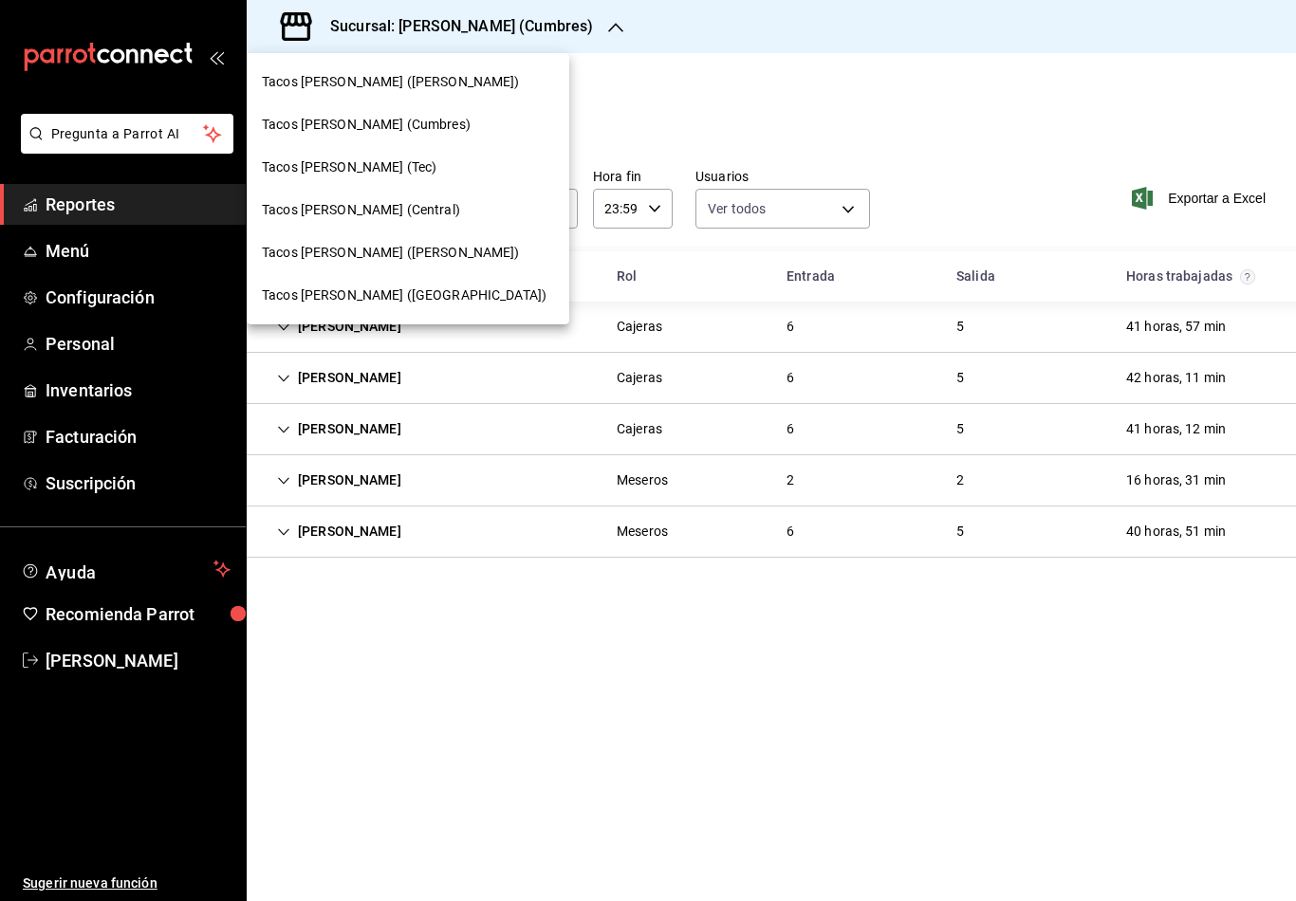
click at [432, 258] on span "Tacos [PERSON_NAME] ([PERSON_NAME])" at bounding box center [391, 253] width 258 height 20
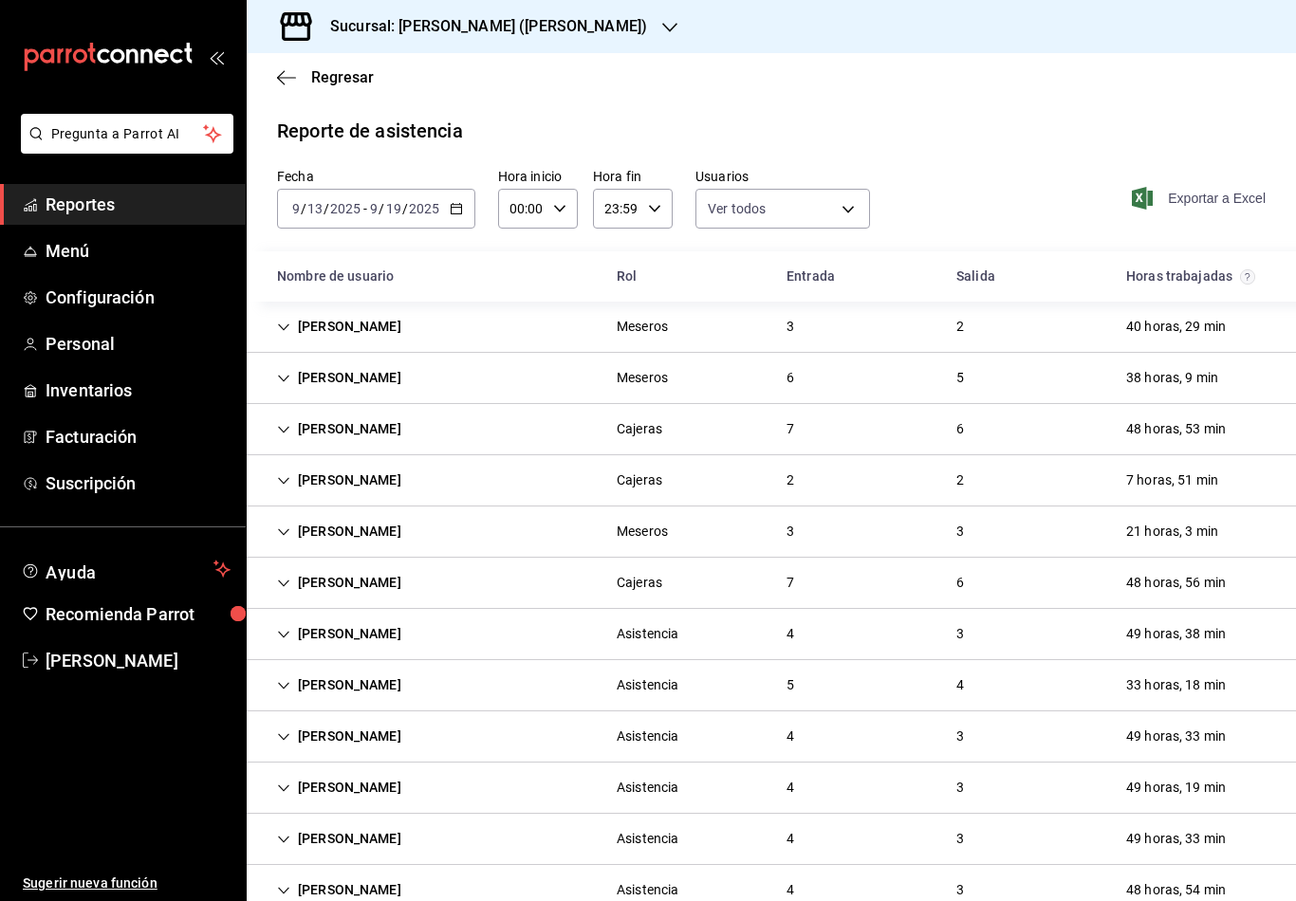
click at [1220, 199] on span "Exportar a Excel" at bounding box center [1200, 198] width 130 height 23
